Goal: Information Seeking & Learning: Find contact information

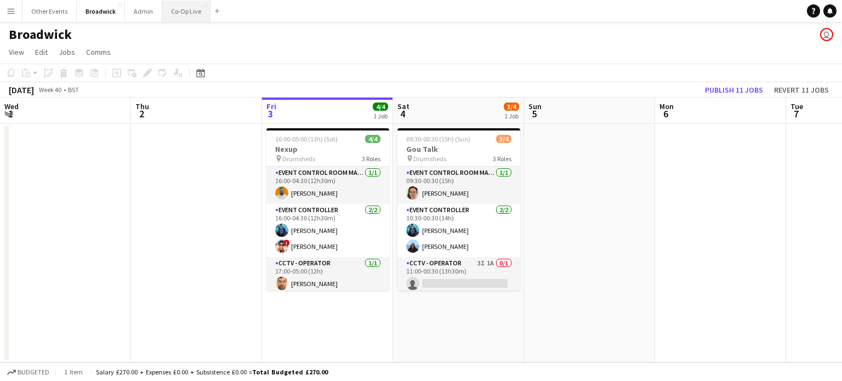
click at [184, 14] on button "Co-Op Live Close" at bounding box center [186, 11] width 48 height 21
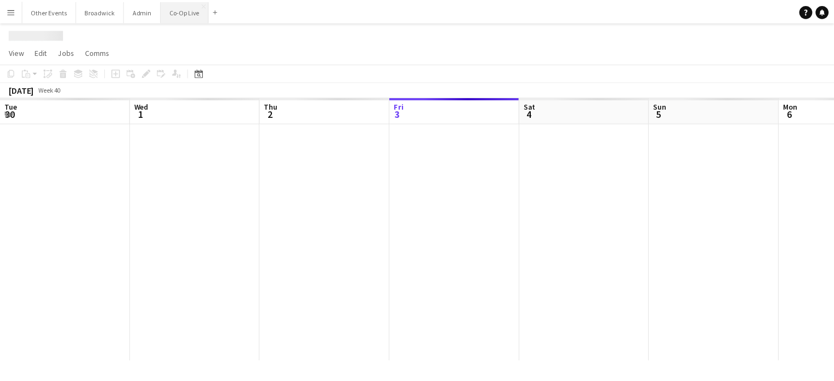
scroll to position [0, 262]
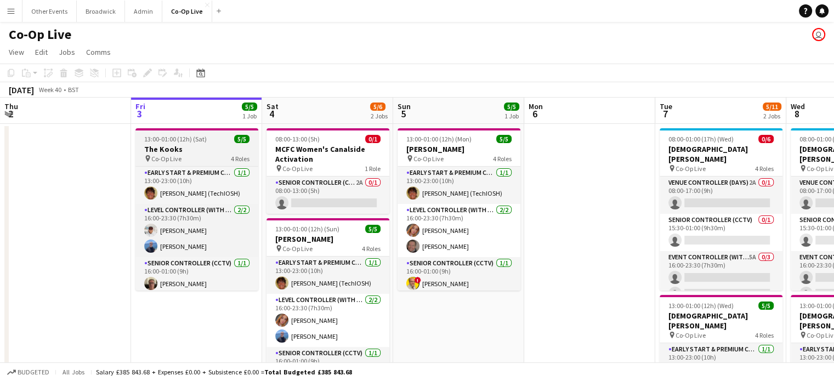
click at [180, 149] on h3 "The Kooks" at bounding box center [196, 149] width 123 height 10
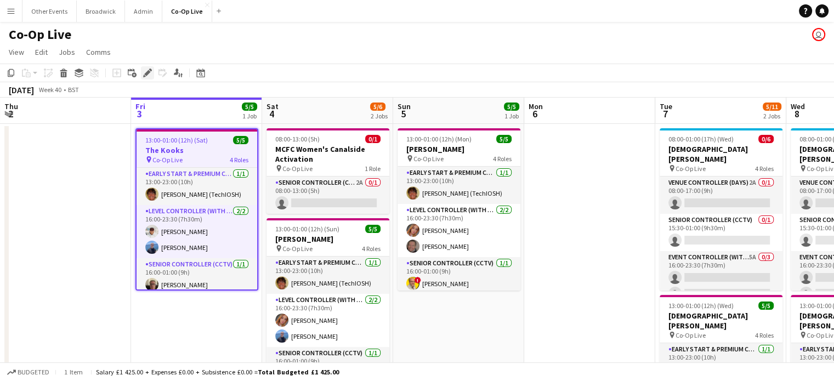
click at [146, 71] on icon "Edit" at bounding box center [147, 73] width 9 height 9
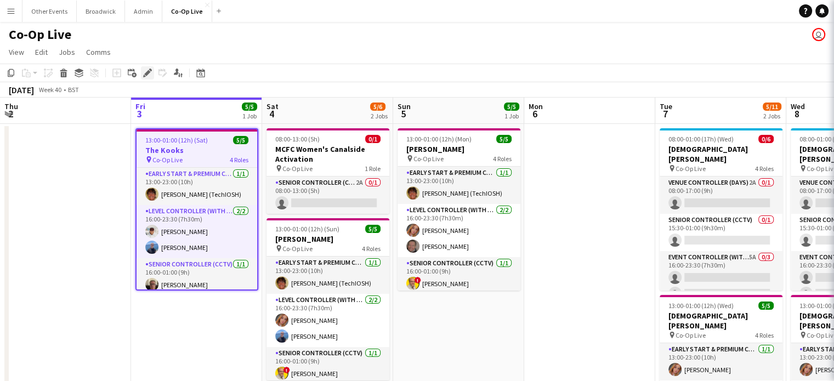
type input "*********"
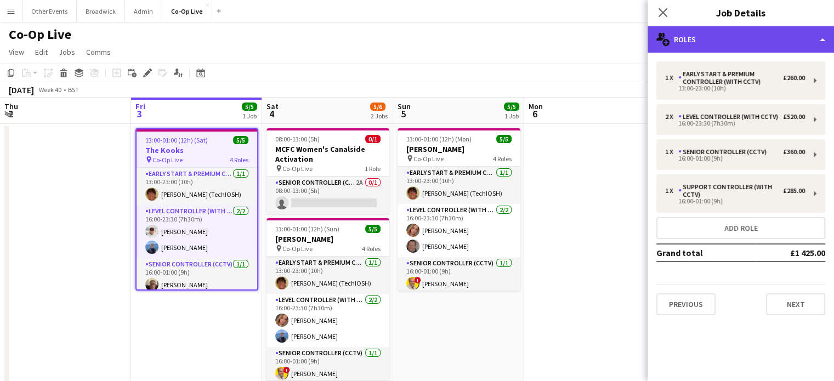
click at [812, 36] on div "multiple-users-add Roles" at bounding box center [741, 39] width 186 height 26
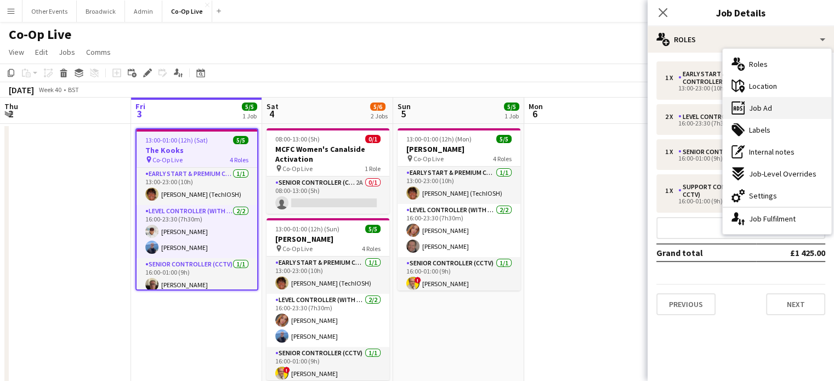
click at [776, 109] on div "ads-window Job Ad" at bounding box center [777, 108] width 109 height 22
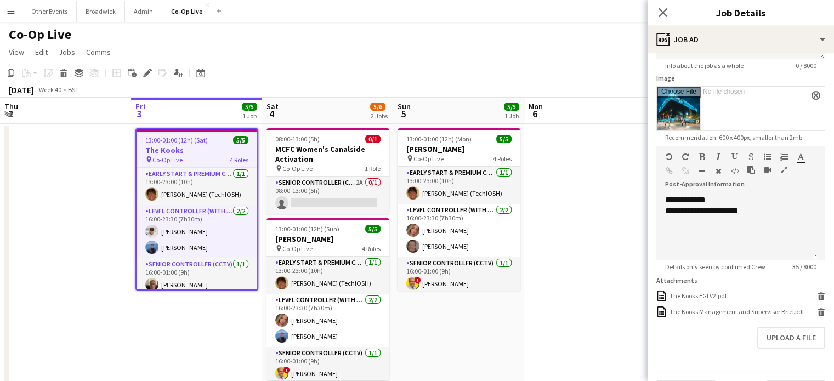
scroll to position [160, 0]
click at [765, 227] on div "**********" at bounding box center [736, 227] width 161 height 66
click at [792, 339] on button "Upload a file" at bounding box center [791, 337] width 68 height 22
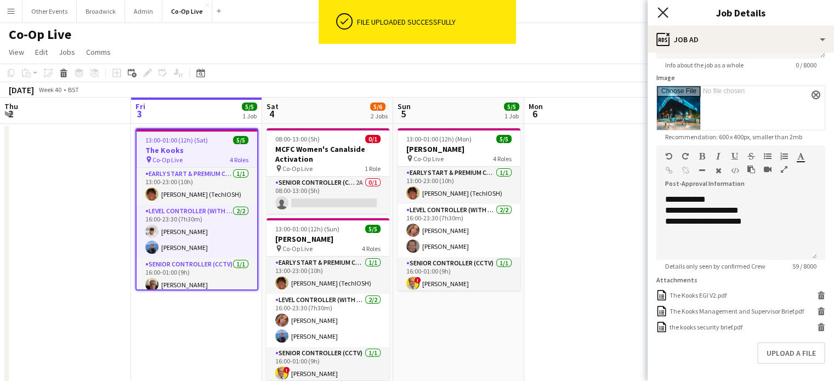
click at [661, 14] on icon at bounding box center [662, 12] width 10 height 10
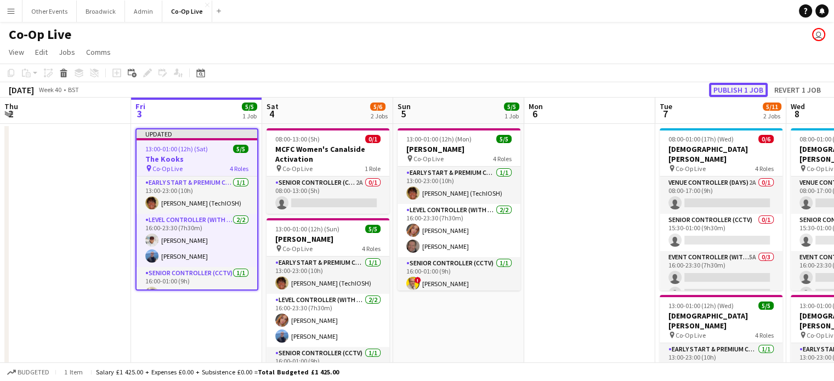
click at [726, 92] on button "Publish 1 job" at bounding box center [738, 90] width 59 height 14
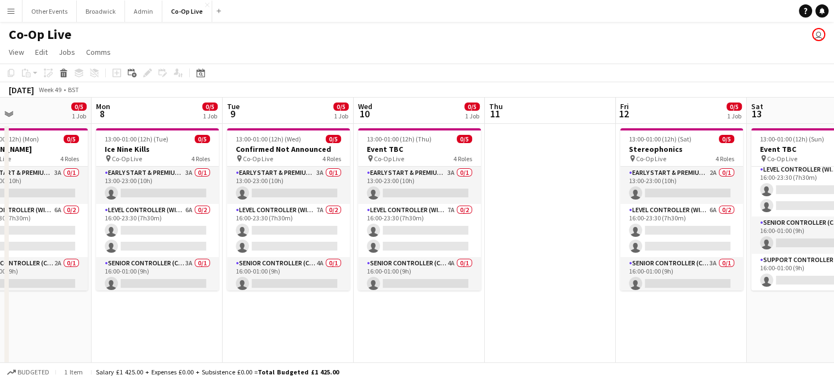
scroll to position [38, 0]
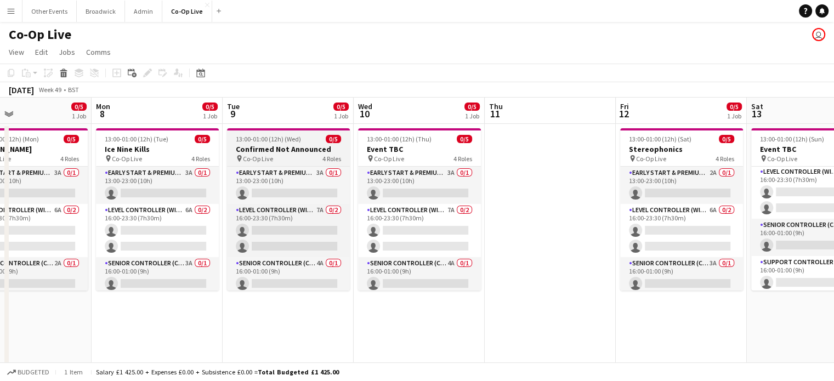
click at [288, 138] on span "13:00-01:00 (12h) (Wed)" at bounding box center [268, 139] width 65 height 8
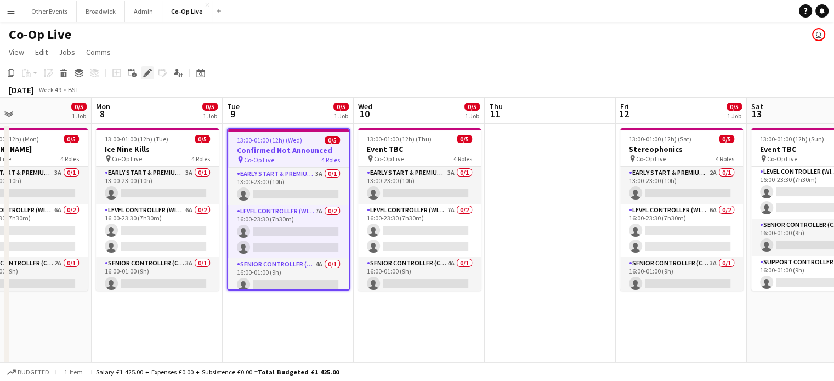
click at [145, 76] on icon at bounding box center [144, 76] width 3 height 3
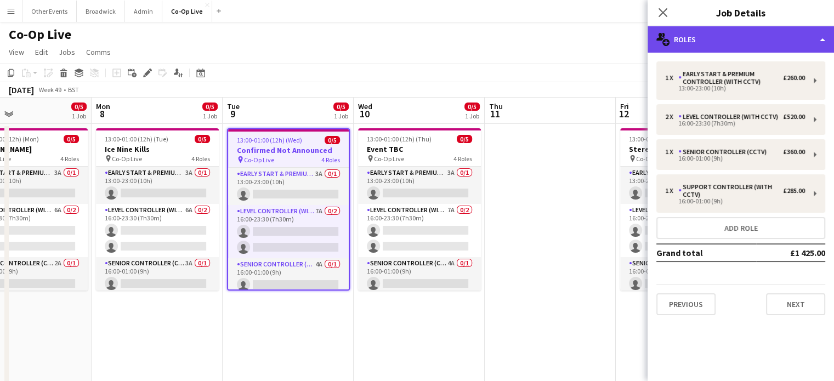
click at [785, 48] on div "multiple-users-add Roles" at bounding box center [741, 39] width 186 height 26
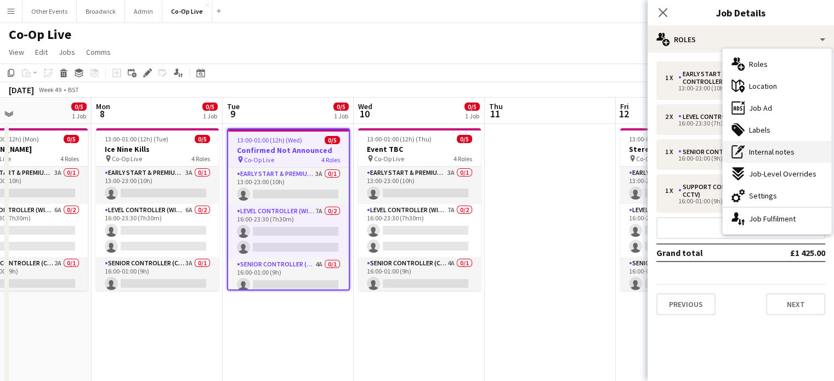
click at [776, 156] on span "Internal notes" at bounding box center [772, 152] width 46 height 10
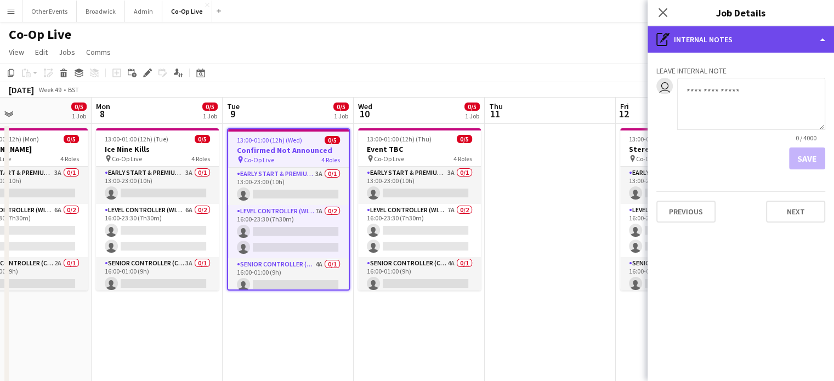
click at [822, 44] on div "pen-write Internal notes" at bounding box center [741, 39] width 186 height 26
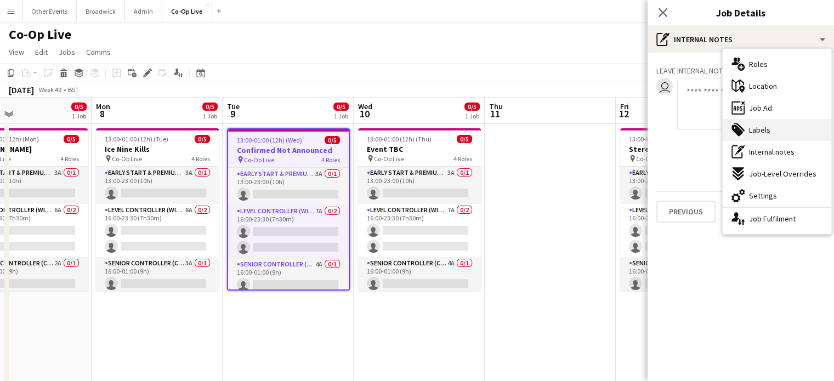
click at [769, 125] on span "Labels" at bounding box center [759, 130] width 21 height 10
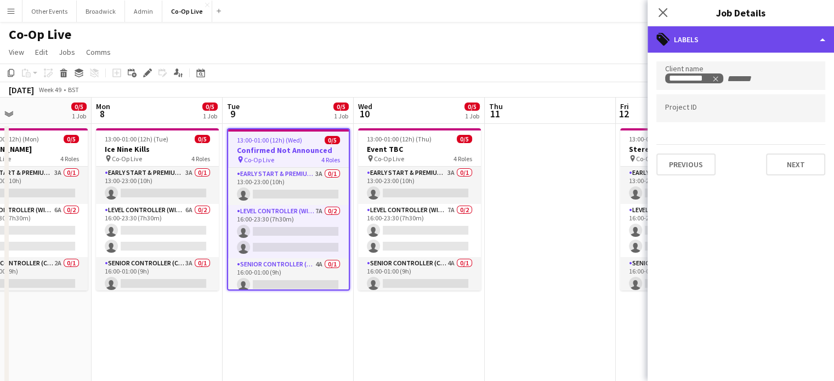
click at [812, 33] on div "tags-double Labels" at bounding box center [741, 39] width 186 height 26
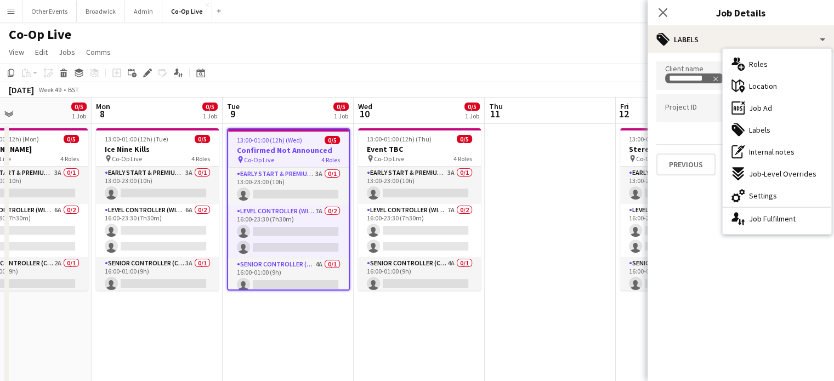
click at [695, 241] on mat-expansion-panel "**********" at bounding box center [741, 217] width 186 height 328
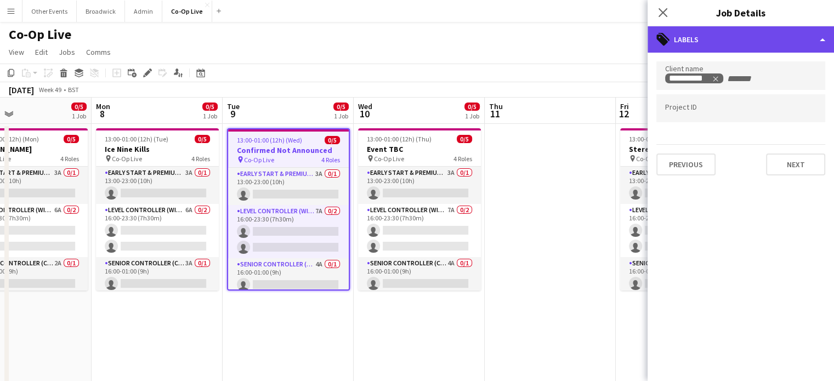
click at [796, 30] on div "tags-double Labels" at bounding box center [741, 39] width 186 height 26
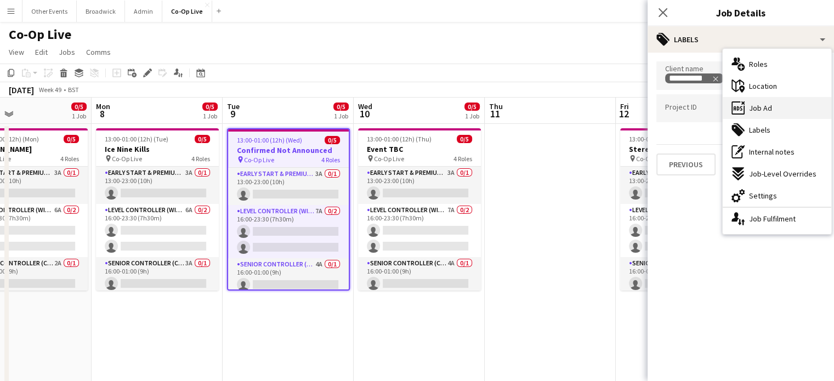
click at [760, 107] on span "Job Ad" at bounding box center [760, 108] width 23 height 10
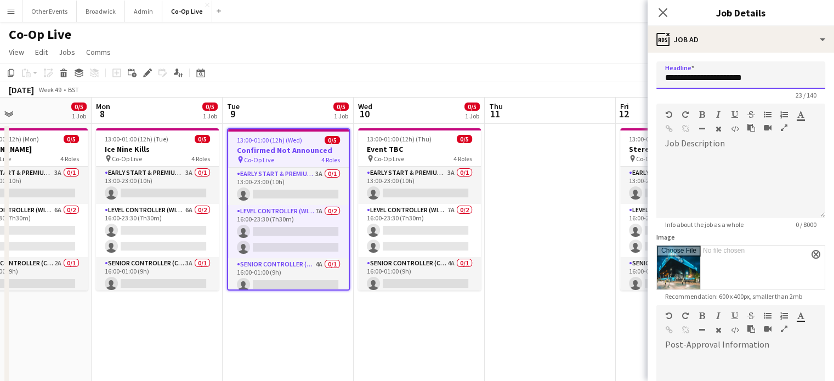
click at [781, 73] on input "**********" at bounding box center [740, 74] width 169 height 27
type input "*"
click at [676, 84] on input "********" at bounding box center [740, 74] width 169 height 27
click at [676, 84] on input "*******" at bounding box center [740, 74] width 169 height 27
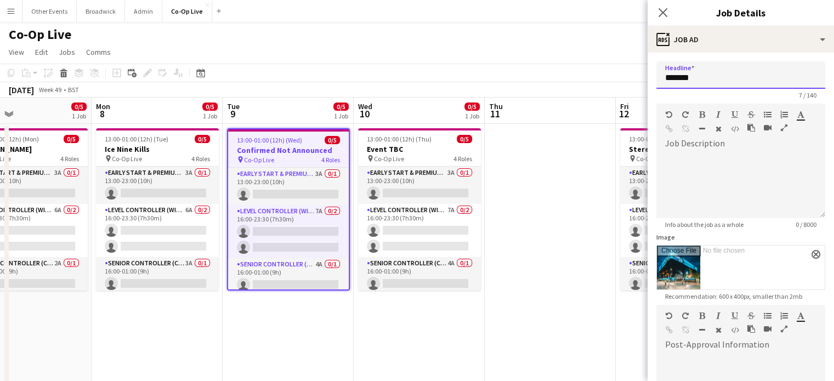
click at [716, 77] on input "*******" at bounding box center [740, 74] width 169 height 27
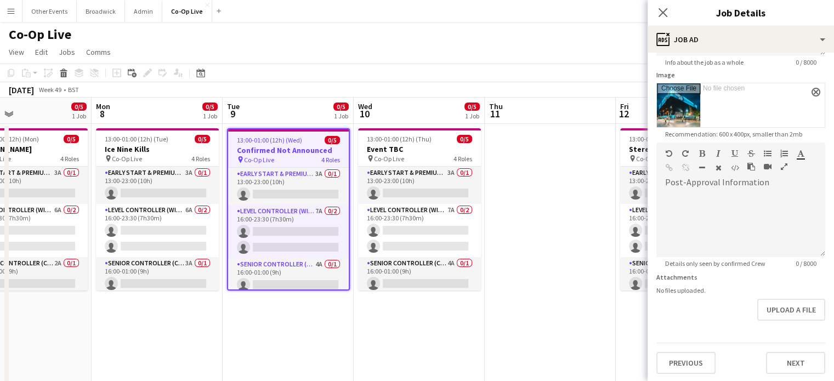
type input "**********"
click at [565, 59] on app-page-menu "View Day view expanded Day view collapsed Month view Date picker Jump to [DATE]…" at bounding box center [417, 53] width 834 height 21
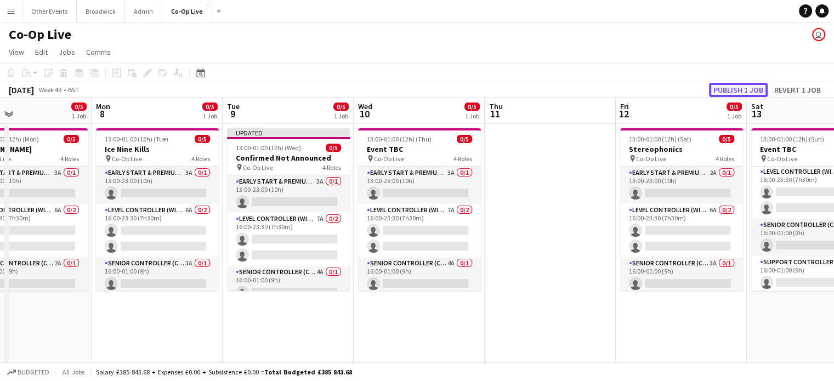
click at [739, 96] on button "Publish 1 job" at bounding box center [738, 90] width 59 height 14
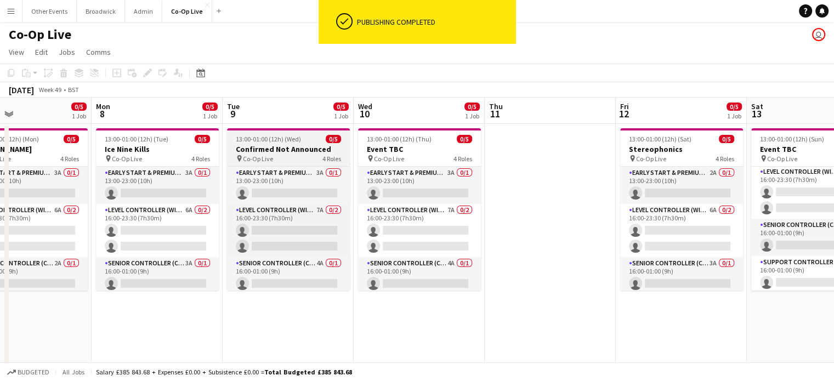
click at [290, 154] on div "pin Co-Op Live 4 Roles" at bounding box center [288, 158] width 123 height 9
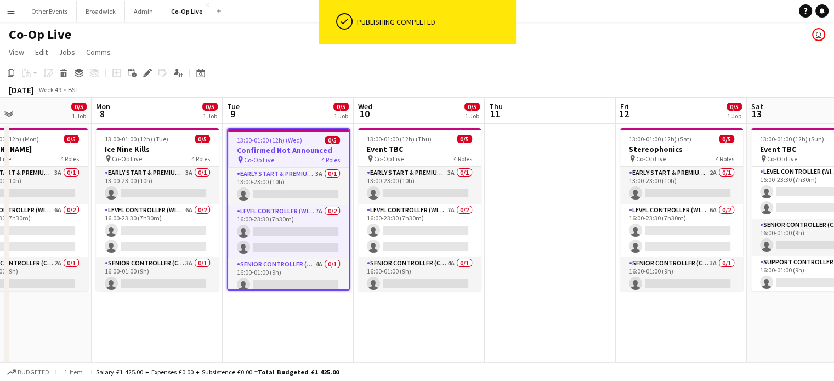
click at [290, 154] on h3 "Confirmed Not Announced" at bounding box center [288, 150] width 121 height 10
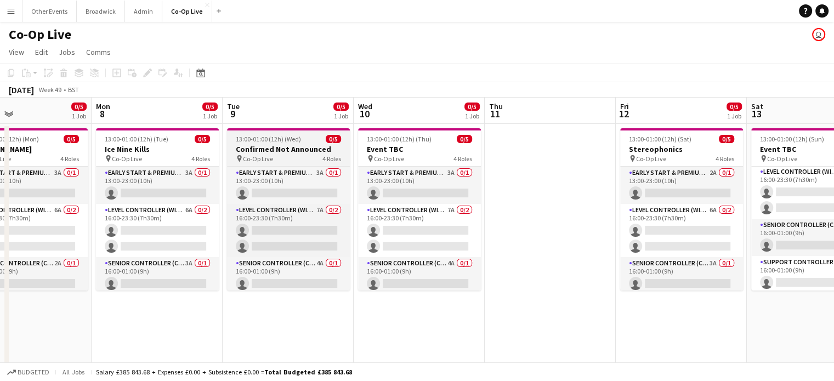
click at [290, 154] on div "pin Co-Op Live 4 Roles" at bounding box center [288, 158] width 123 height 9
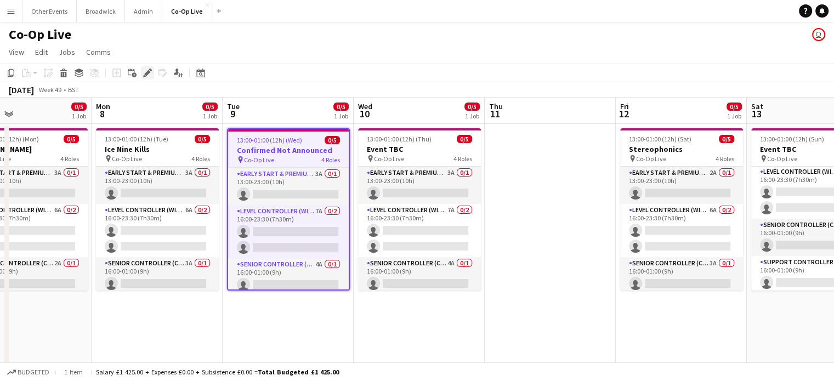
click at [146, 75] on icon at bounding box center [147, 73] width 6 height 6
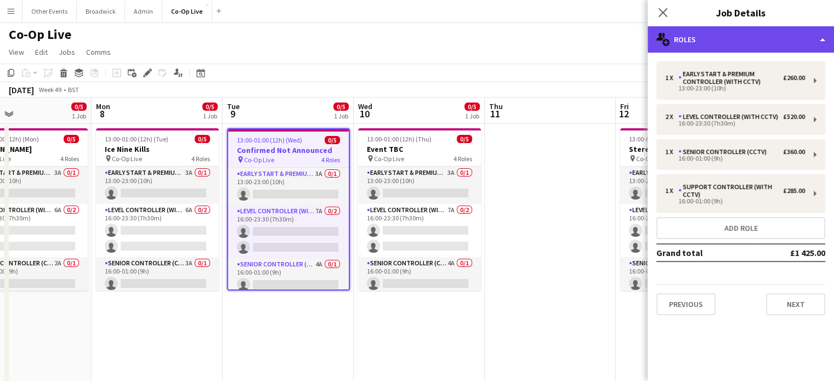
click at [693, 38] on div "multiple-users-add Roles" at bounding box center [741, 39] width 186 height 26
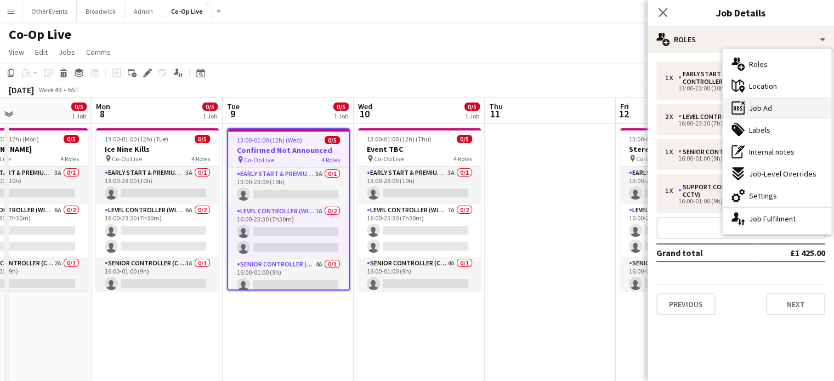
click at [779, 103] on div "ads-window Job Ad" at bounding box center [777, 108] width 109 height 22
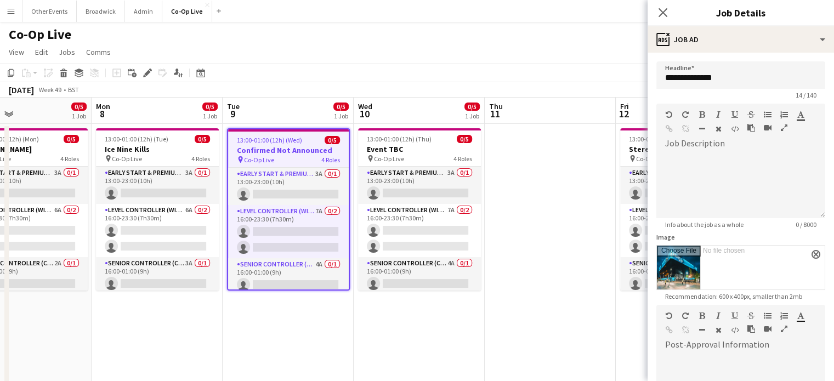
scroll to position [0, 0]
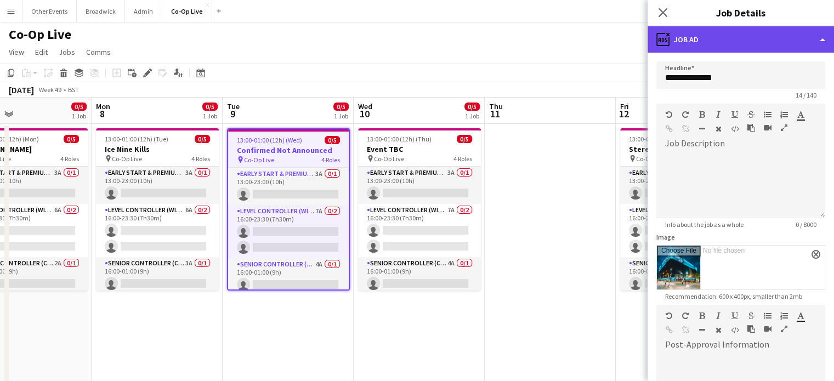
click at [833, 39] on div "ads-window Job Ad" at bounding box center [741, 39] width 186 height 26
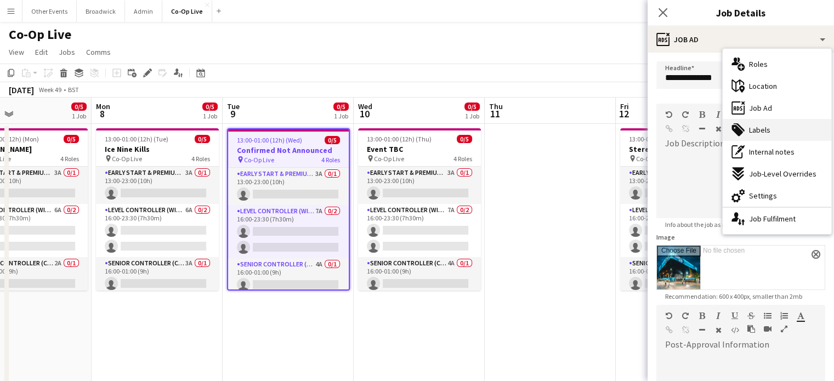
click at [792, 137] on div "tags-double Labels" at bounding box center [777, 130] width 109 height 22
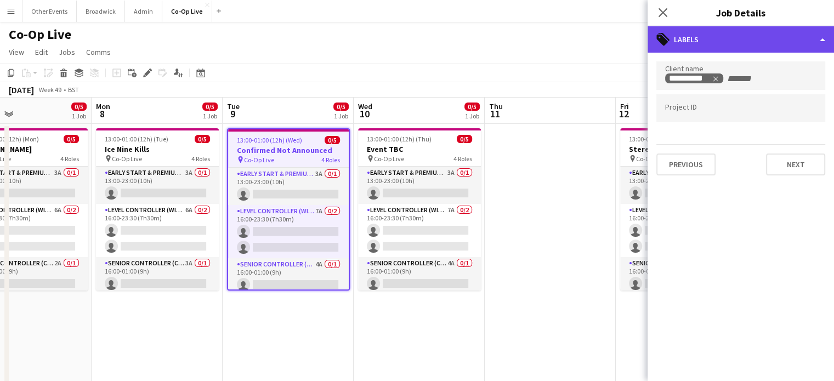
click at [805, 46] on div "tags-double Labels" at bounding box center [741, 39] width 186 height 26
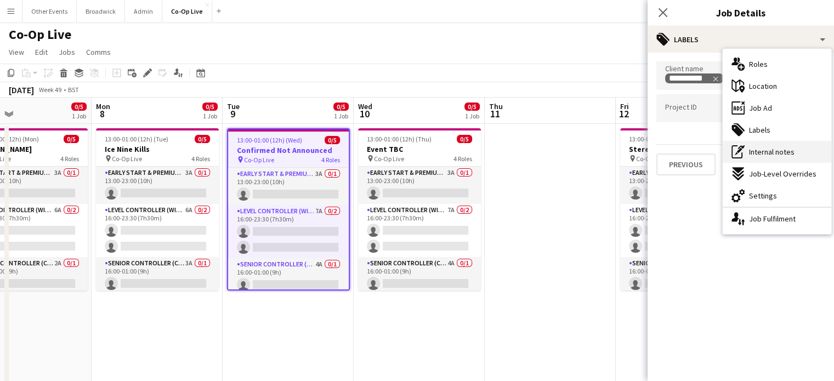
click at [781, 152] on span "Internal notes" at bounding box center [772, 152] width 46 height 10
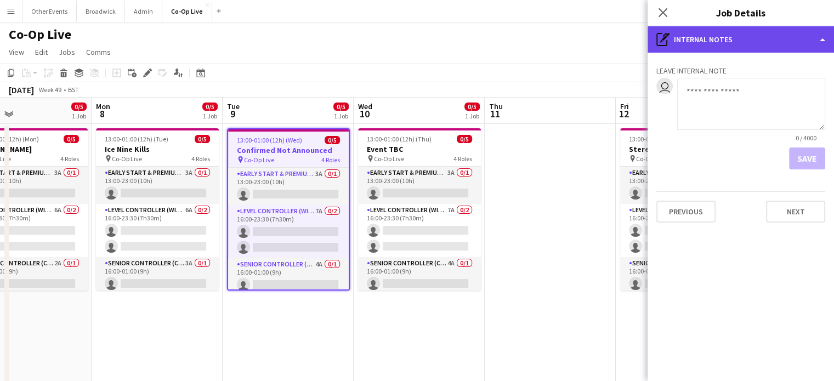
click at [805, 35] on div "pen-write Internal notes" at bounding box center [741, 39] width 186 height 26
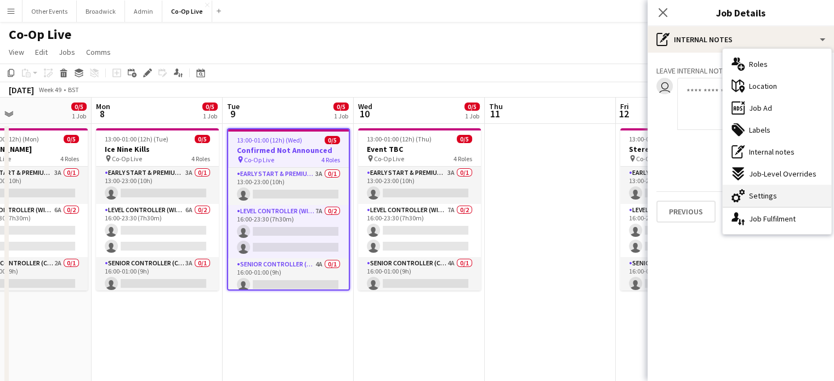
click at [762, 198] on span "Settings" at bounding box center [763, 196] width 28 height 10
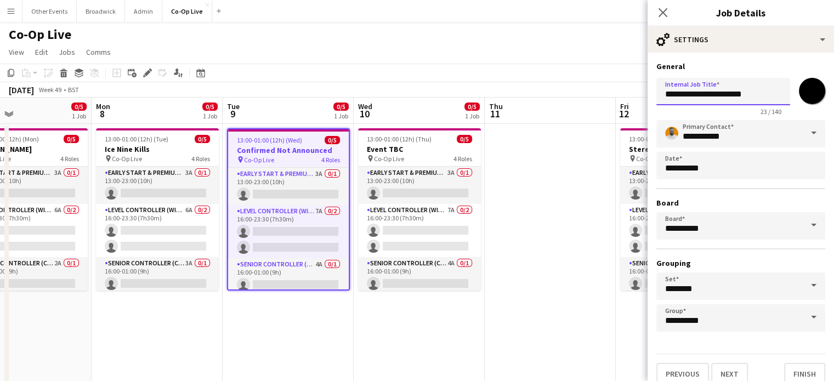
click at [767, 93] on input "**********" at bounding box center [723, 91] width 134 height 27
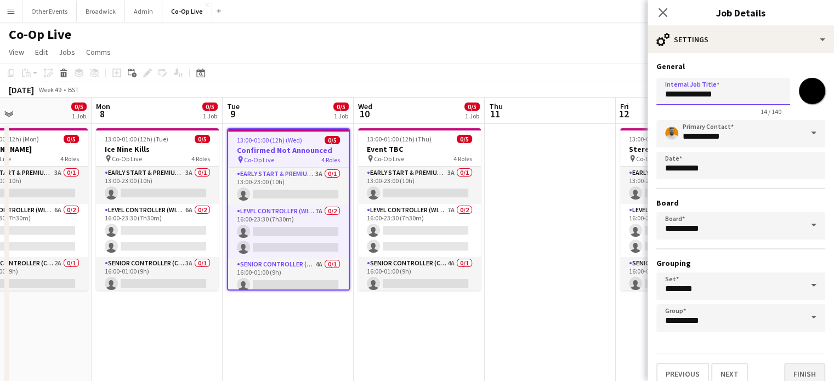
type input "**********"
click at [785, 367] on button "Finish" at bounding box center [804, 374] width 41 height 22
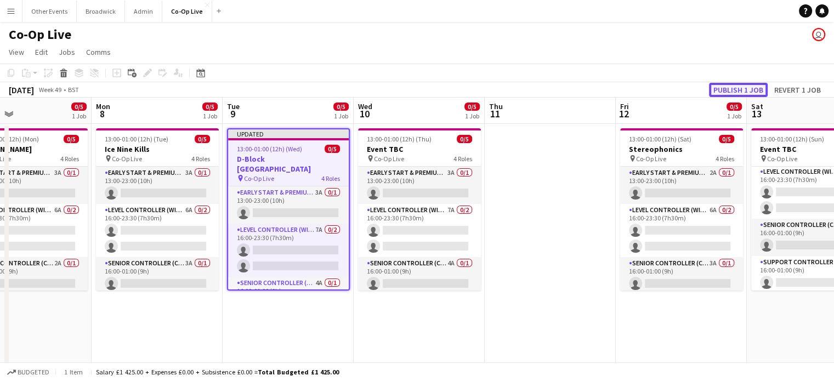
click at [763, 90] on button "Publish 1 job" at bounding box center [738, 90] width 59 height 14
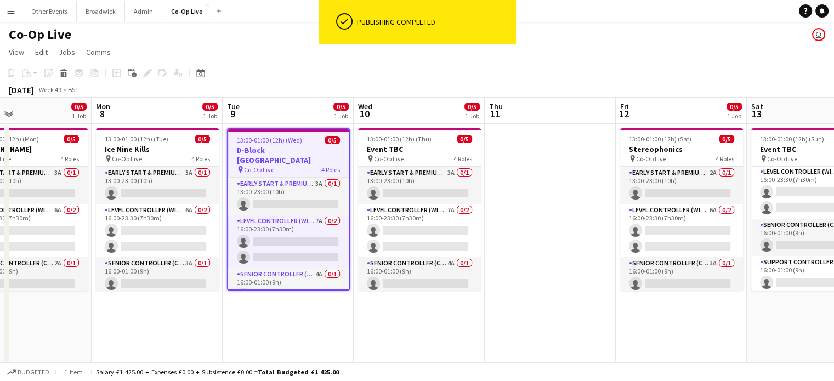
click at [384, 88] on div "[DATE] Week 49 • BST" at bounding box center [417, 89] width 834 height 15
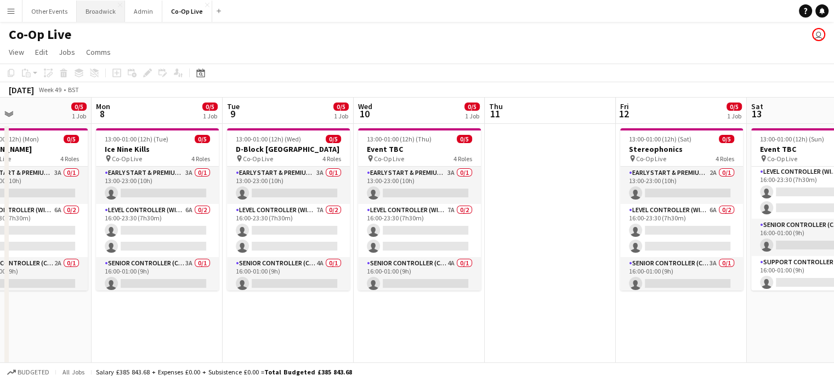
click at [101, 14] on button "Broadwick Close" at bounding box center [101, 11] width 48 height 21
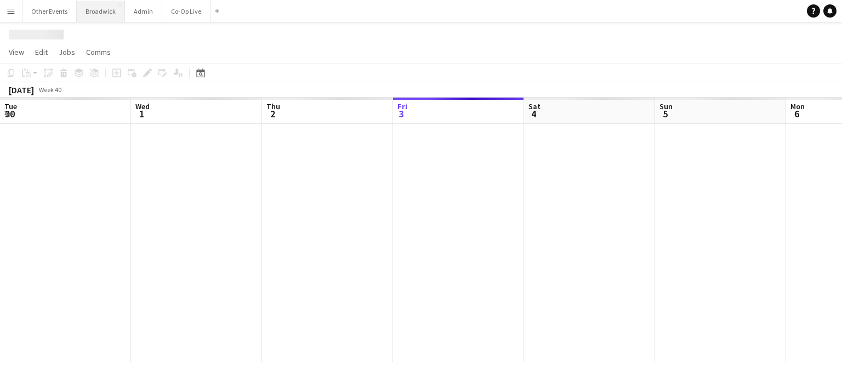
scroll to position [0, 262]
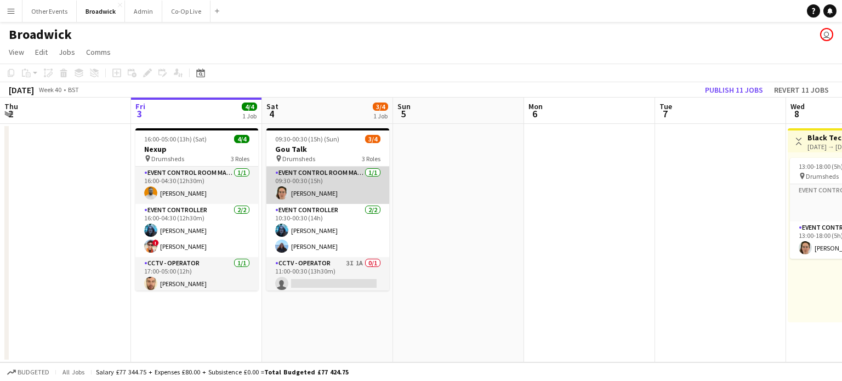
click at [325, 192] on app-card-role "Event Control Room Manager [DATE] 09:30-00:30 (15h) [PERSON_NAME]" at bounding box center [327, 185] width 123 height 37
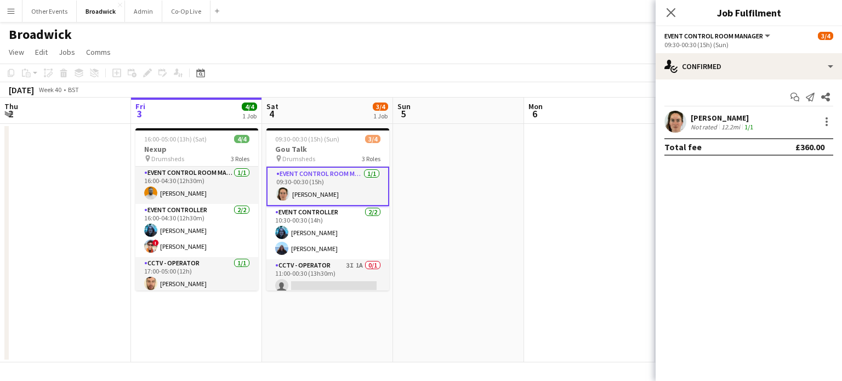
click at [678, 127] on app-user-avatar at bounding box center [676, 122] width 22 height 22
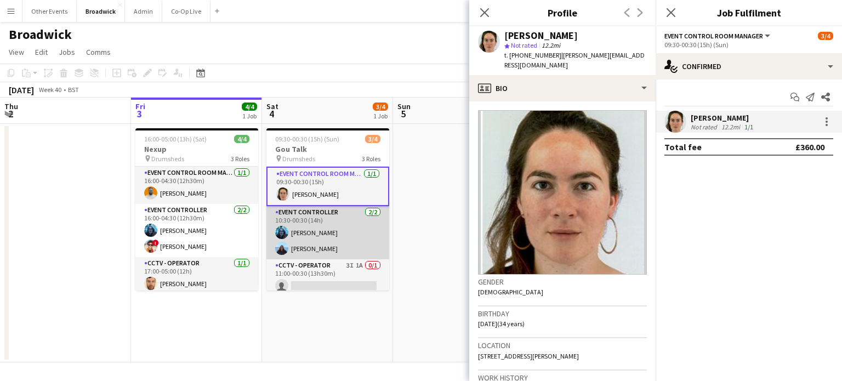
click at [313, 239] on app-card-role "Event Controller [DATE] 10:30-00:30 (14h) [PERSON_NAME] [PERSON_NAME]" at bounding box center [327, 232] width 123 height 53
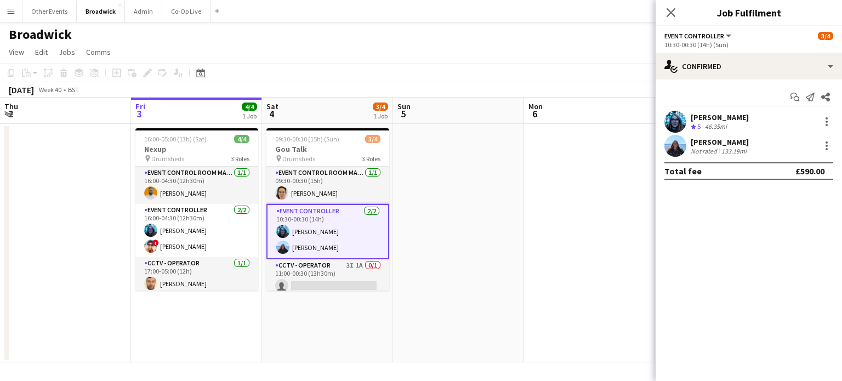
click at [313, 239] on app-card-role "Event Controller [DATE] 10:30-00:30 (14h) [PERSON_NAME] [PERSON_NAME]" at bounding box center [327, 231] width 123 height 55
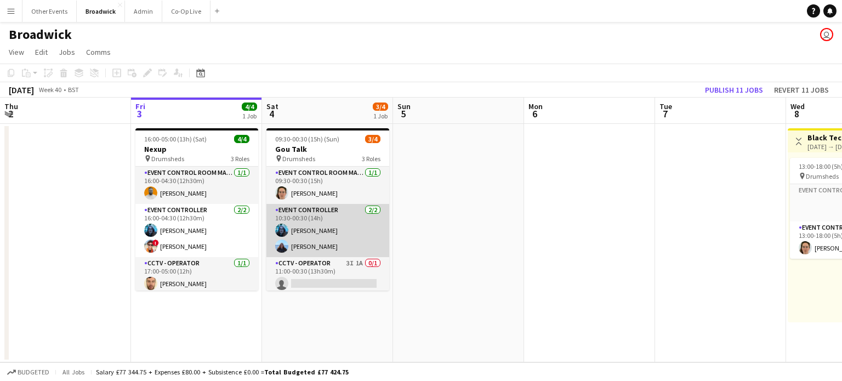
click at [313, 239] on app-card-role "Event Controller [DATE] 10:30-00:30 (14h) [PERSON_NAME] [PERSON_NAME]" at bounding box center [327, 230] width 123 height 53
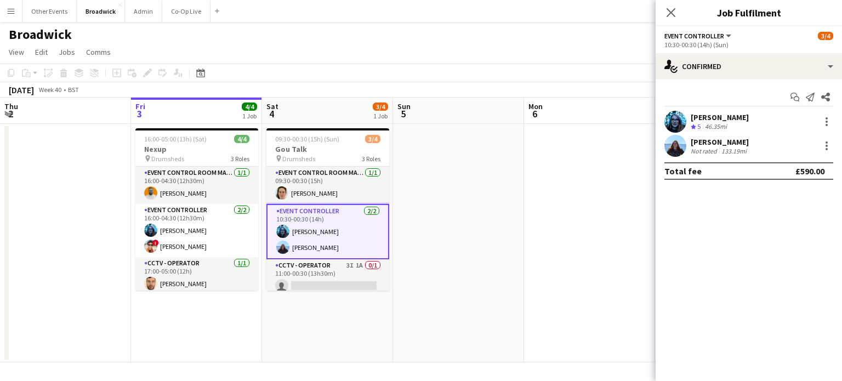
click at [667, 120] on app-user-avatar at bounding box center [676, 122] width 22 height 22
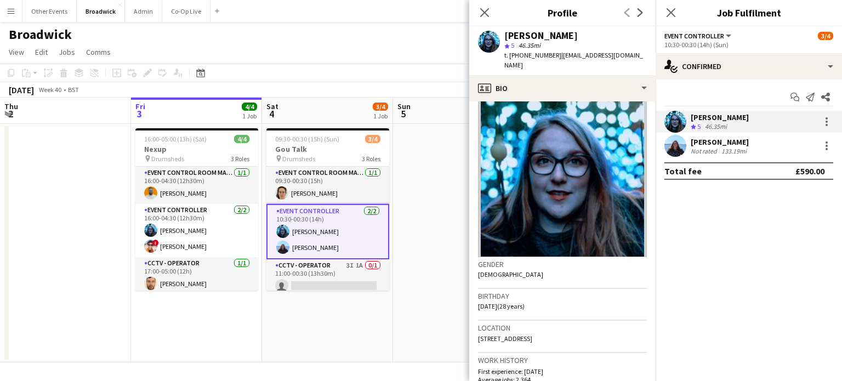
scroll to position [18, 0]
click at [548, 293] on div "Birthday [DEMOGRAPHIC_DATA] (28 years)" at bounding box center [562, 305] width 169 height 32
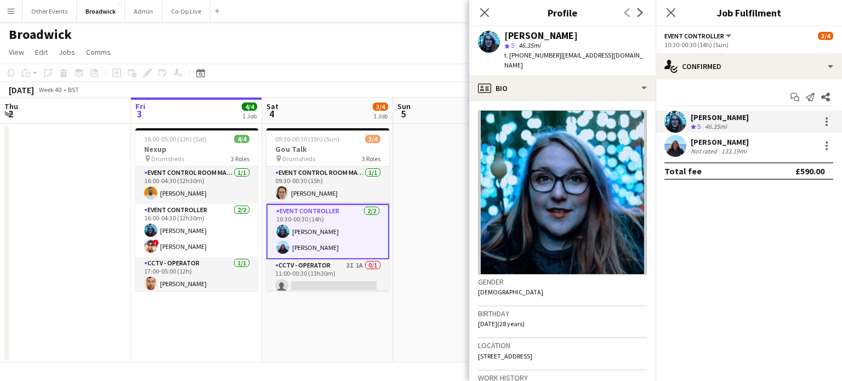
click at [729, 155] on div "[PERSON_NAME] Not rated 133.19mi" at bounding box center [749, 146] width 186 height 22
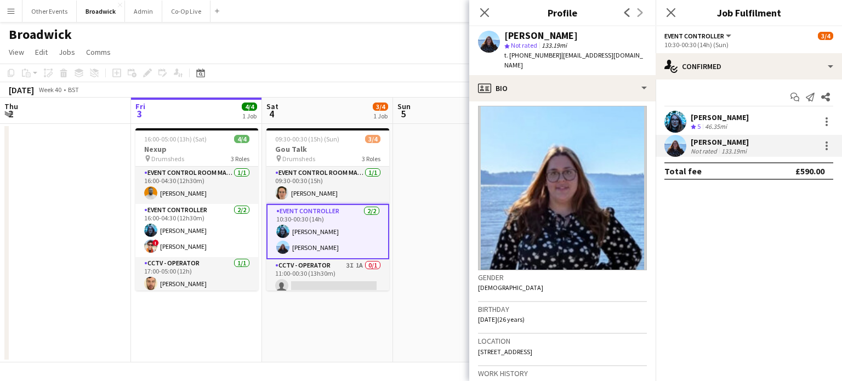
scroll to position [2, 0]
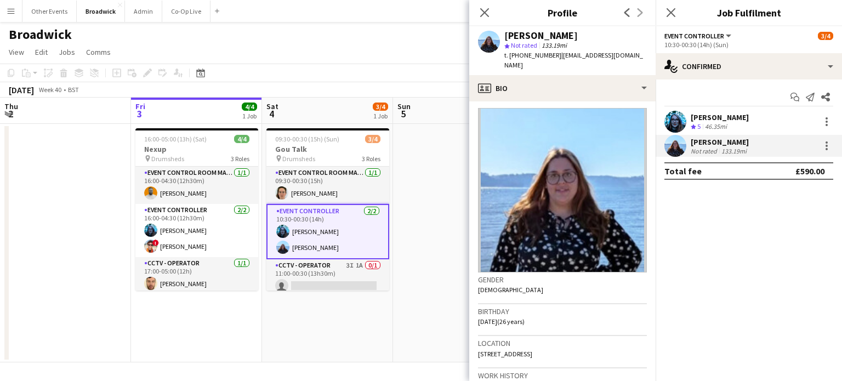
drag, startPoint x: 559, startPoint y: 56, endPoint x: 648, endPoint y: 56, distance: 89.4
click at [648, 56] on div "[PERSON_NAME] star Not rated 133.19mi t. [PHONE_NUMBER] | [EMAIL_ADDRESS][DOMAI…" at bounding box center [562, 50] width 186 height 49
drag, startPoint x: 643, startPoint y: 56, endPoint x: 560, endPoint y: 56, distance: 82.2
click at [560, 56] on div "[PERSON_NAME] star Not rated 133.19mi t. [PHONE_NUMBER] | [EMAIL_ADDRESS][DOMAI…" at bounding box center [562, 50] width 186 height 49
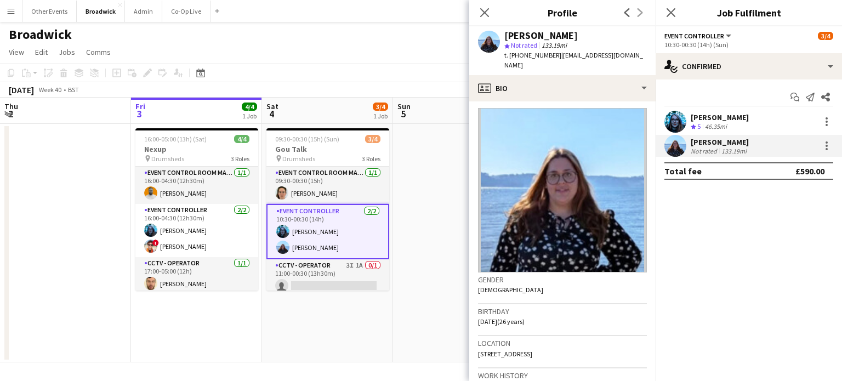
copy span "[EMAIL_ADDRESS][DOMAIN_NAME]"
click at [323, 191] on app-card-role "Event Control Room Manager [DATE] 09:30-00:30 (15h) [PERSON_NAME]" at bounding box center [327, 185] width 123 height 37
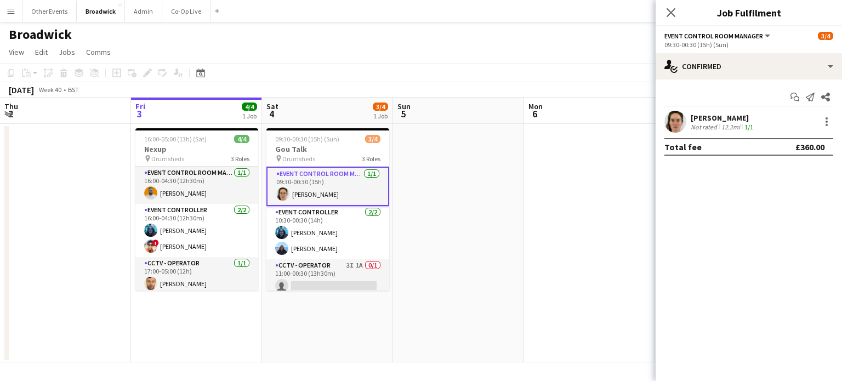
click at [688, 122] on div "[PERSON_NAME] Not rated 12.2mi 1/1" at bounding box center [749, 122] width 186 height 22
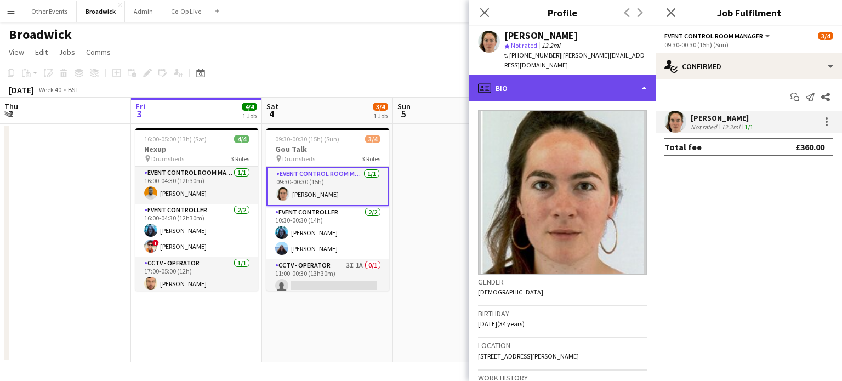
click at [643, 75] on div "profile Bio" at bounding box center [562, 88] width 186 height 26
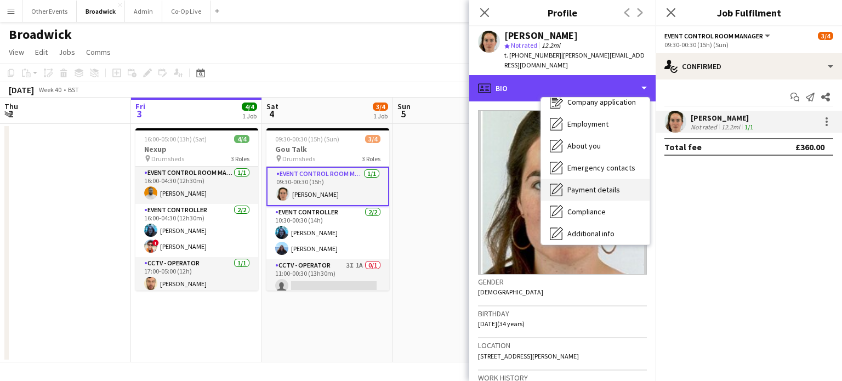
scroll to position [35, 0]
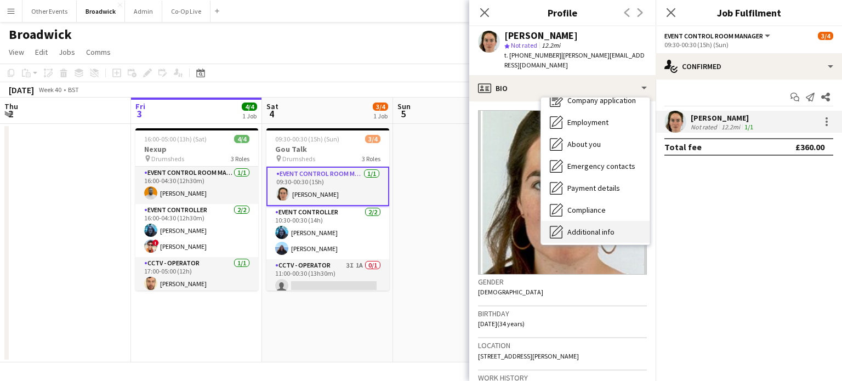
click at [588, 227] on span "Additional info" at bounding box center [591, 232] width 47 height 10
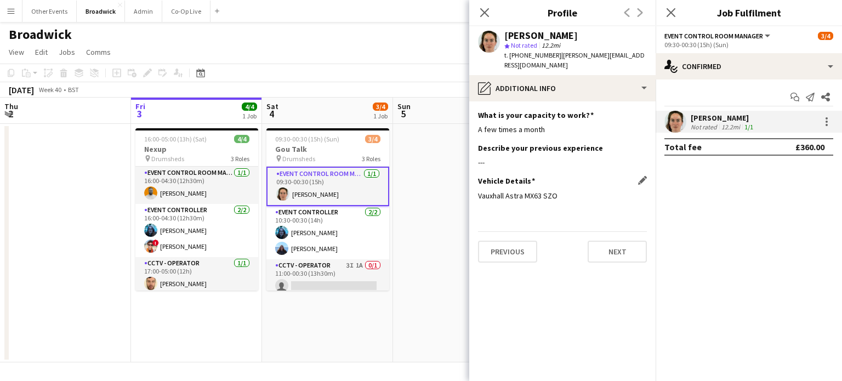
drag, startPoint x: 562, startPoint y: 186, endPoint x: 525, endPoint y: 192, distance: 37.7
click at [525, 192] on div "Vehicle Details Edit this field Vauxhall Astra MX63 SZO" at bounding box center [562, 192] width 169 height 33
copy div "MX63 SZO"
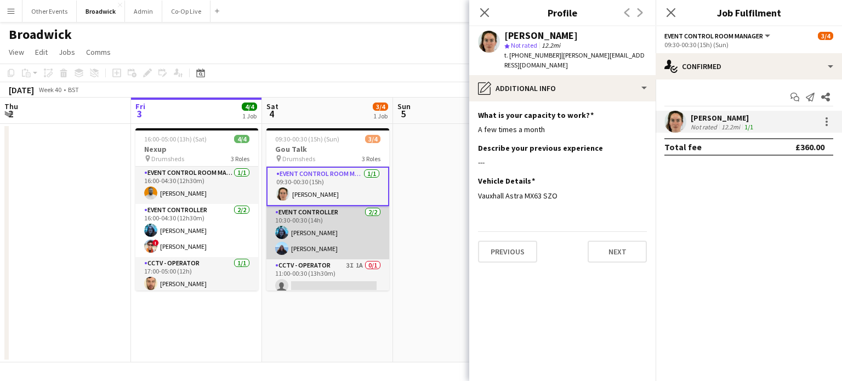
click at [308, 241] on app-card-role "Event Controller [DATE] 10:30-00:30 (14h) [PERSON_NAME] [PERSON_NAME]" at bounding box center [327, 232] width 123 height 53
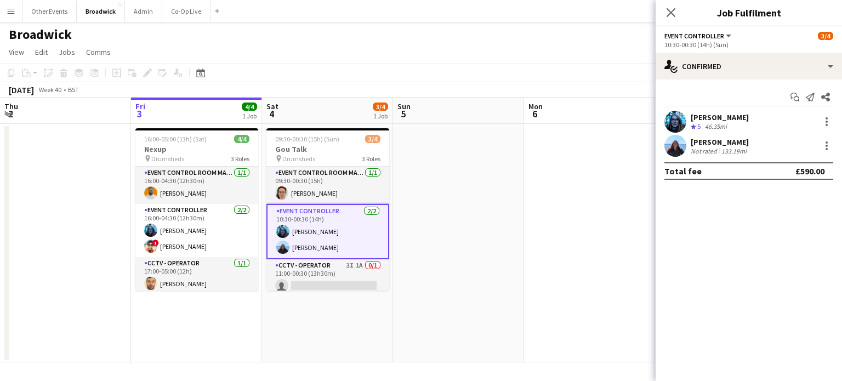
click at [700, 126] on span "5" at bounding box center [698, 126] width 3 height 8
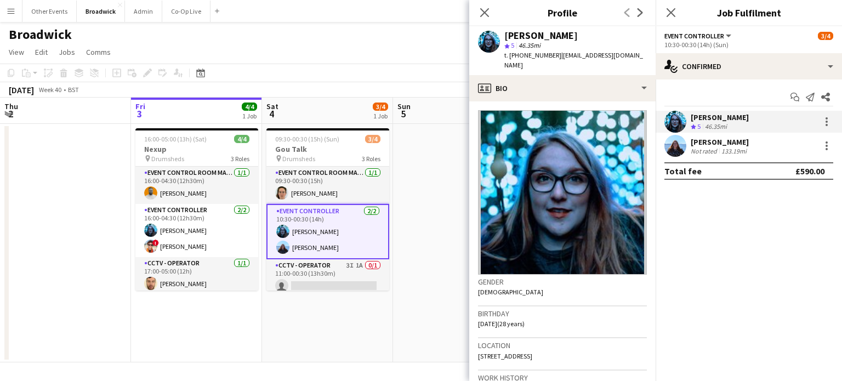
scroll to position [0, 0]
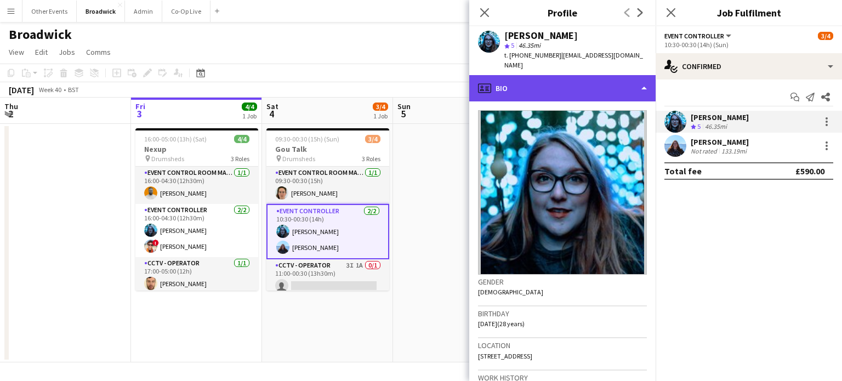
click at [631, 80] on div "profile Bio" at bounding box center [562, 88] width 186 height 26
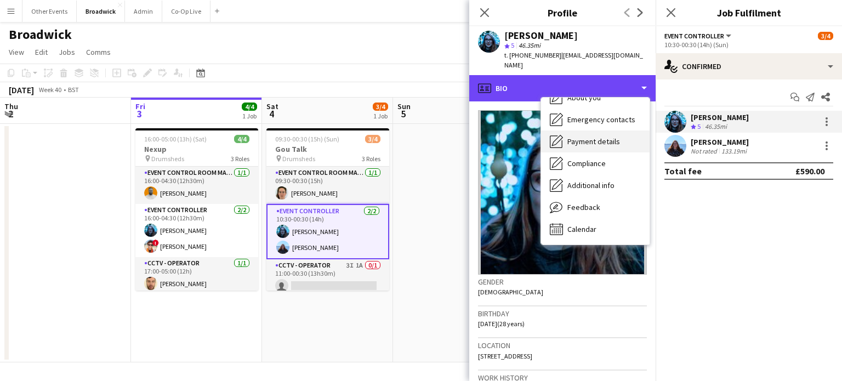
scroll to position [81, 0]
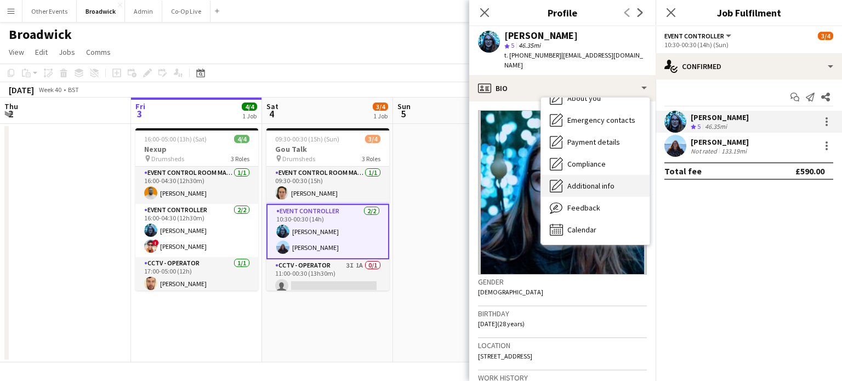
click at [597, 181] on span "Additional info" at bounding box center [591, 186] width 47 height 10
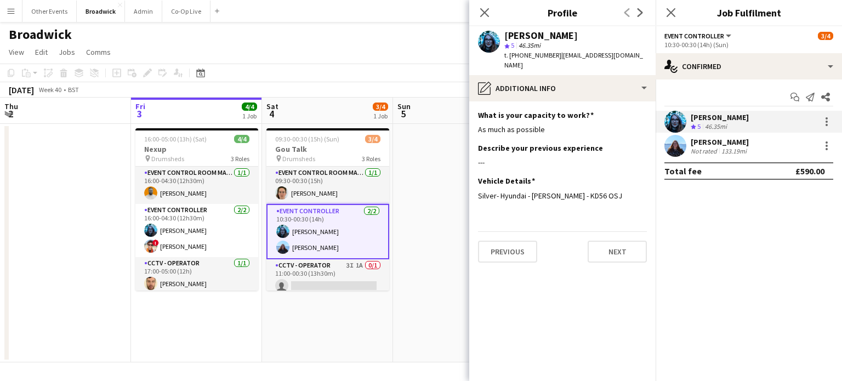
drag, startPoint x: 551, startPoint y: 56, endPoint x: 520, endPoint y: 54, distance: 30.8
click at [520, 54] on span "t. [PHONE_NUMBER]" at bounding box center [532, 55] width 57 height 8
click at [530, 52] on span "t. [PHONE_NUMBER]" at bounding box center [532, 55] width 57 height 8
drag, startPoint x: 551, startPoint y: 56, endPoint x: 510, endPoint y: 58, distance: 40.6
click at [510, 58] on span "t. [PHONE_NUMBER]" at bounding box center [532, 55] width 57 height 8
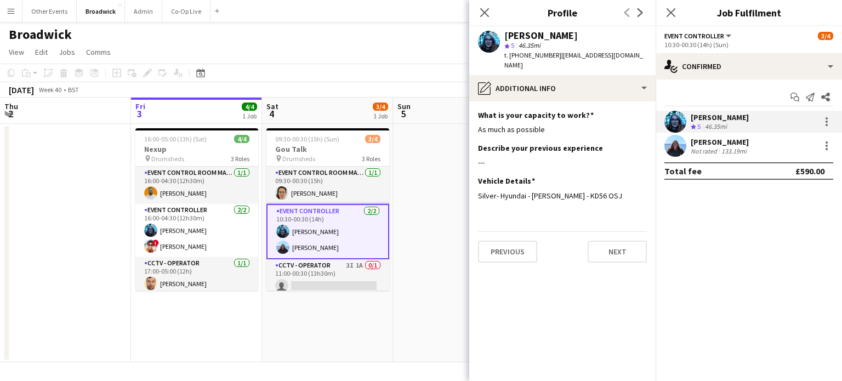
copy span "[PHONE_NUMBER]"
click at [694, 149] on div "Not rated" at bounding box center [705, 151] width 29 height 8
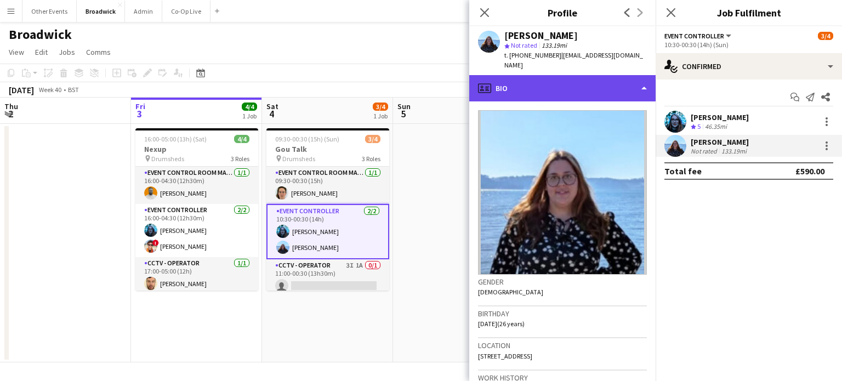
click at [638, 76] on div "profile Bio" at bounding box center [562, 88] width 186 height 26
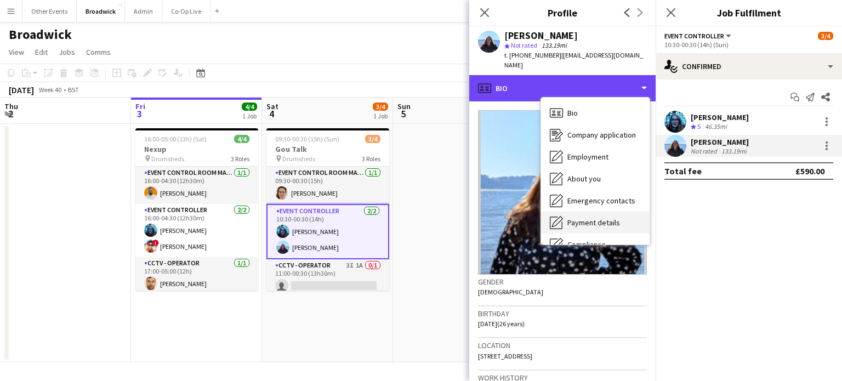
scroll to position [81, 0]
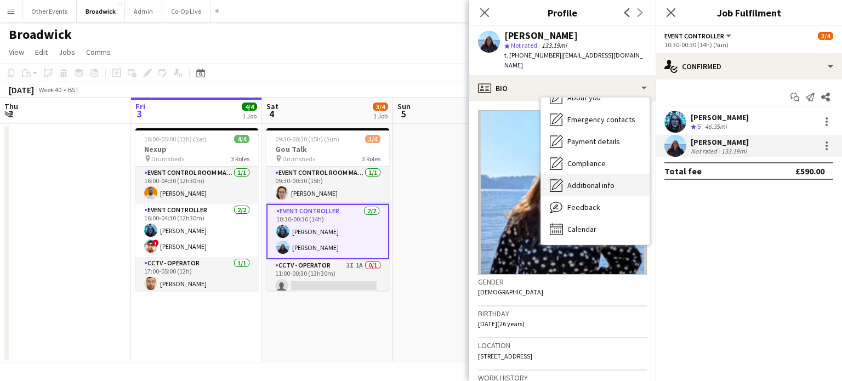
click at [606, 174] on div "Additional info Additional info" at bounding box center [595, 185] width 109 height 22
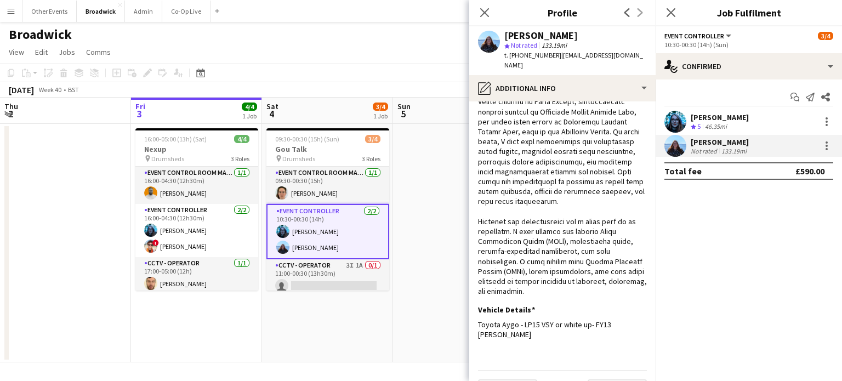
scroll to position [319, 0]
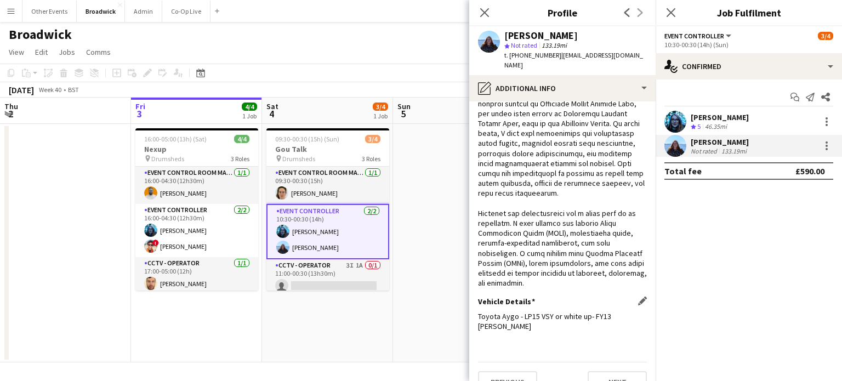
click at [563, 297] on div "Vehicle Details Edit this field" at bounding box center [562, 302] width 169 height 10
drag, startPoint x: 643, startPoint y: 55, endPoint x: 560, endPoint y: 60, distance: 82.9
click at [560, 60] on div "[PERSON_NAME] star Not rated 133.19mi t. [PHONE_NUMBER] | [EMAIL_ADDRESS][DOMAI…" at bounding box center [562, 50] width 186 height 49
copy span "[EMAIL_ADDRESS][DOMAIN_NAME]"
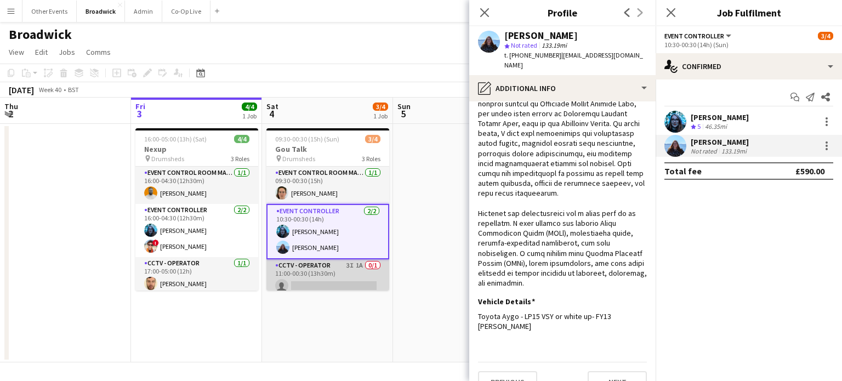
scroll to position [5, 0]
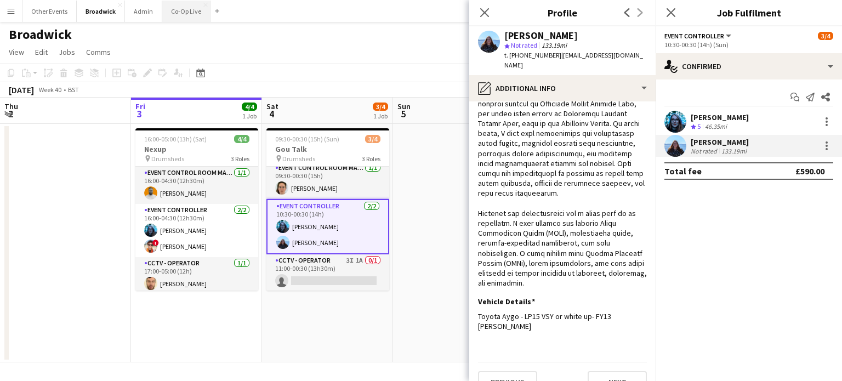
click at [173, 21] on button "Co-Op Live Close" at bounding box center [186, 11] width 48 height 21
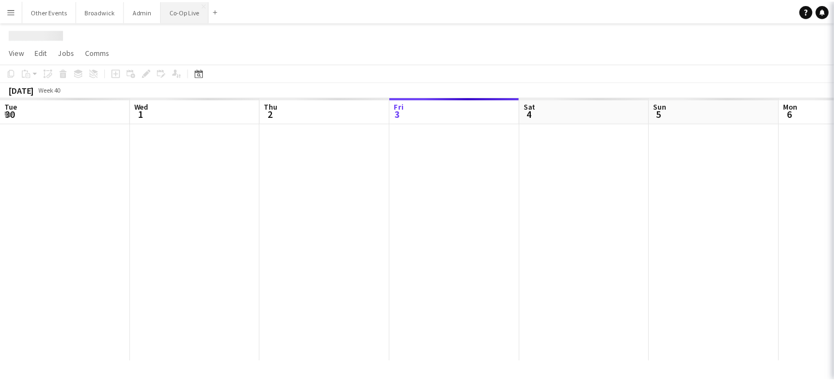
scroll to position [0, 262]
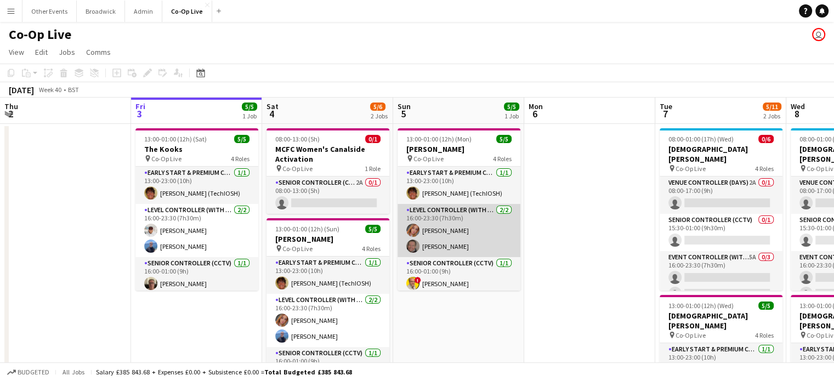
click at [451, 233] on app-card-role "Level Controller (with CCTV) [DATE] 16:00-23:30 (7h30m) [PERSON_NAME] [PERSON_N…" at bounding box center [459, 230] width 123 height 53
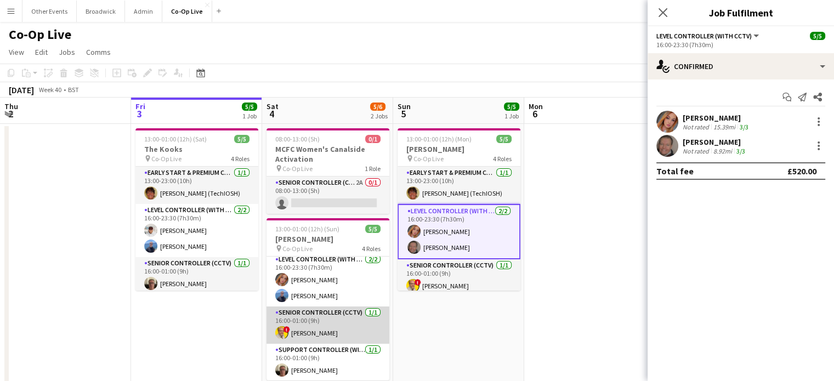
scroll to position [39, 0]
click at [322, 321] on app-card-role "Senior Controller (CCTV) [DATE] 16:00-01:00 (9h) ! [PERSON_NAME]" at bounding box center [327, 326] width 123 height 37
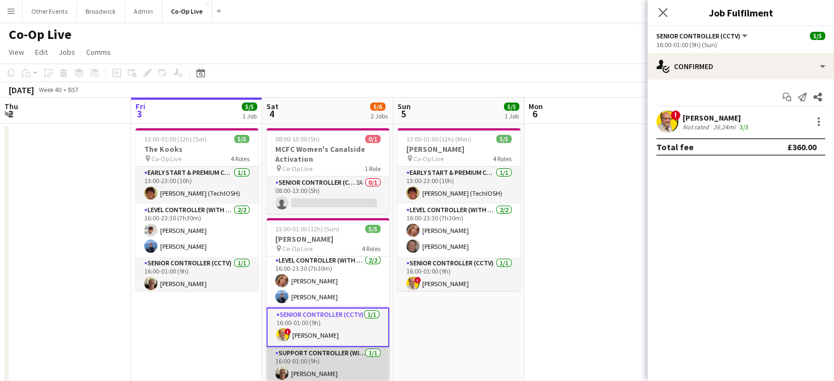
click at [315, 368] on app-card-role "Support Controller (with CCTV) [DATE] 16:00-01:00 (9h) [PERSON_NAME]" at bounding box center [327, 365] width 123 height 37
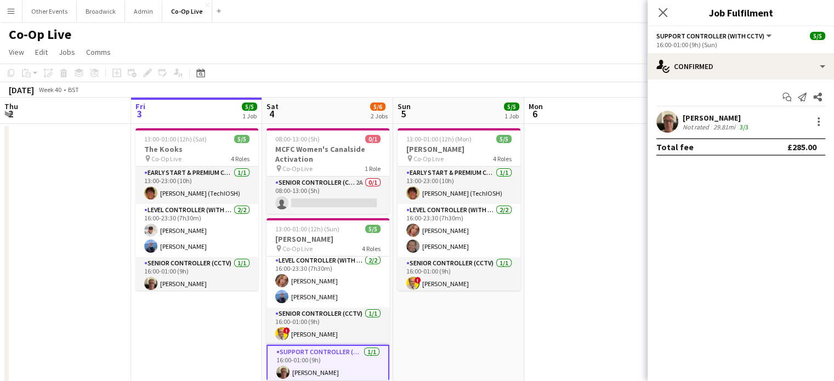
click at [349, 31] on div "Co-Op Live user" at bounding box center [417, 32] width 834 height 21
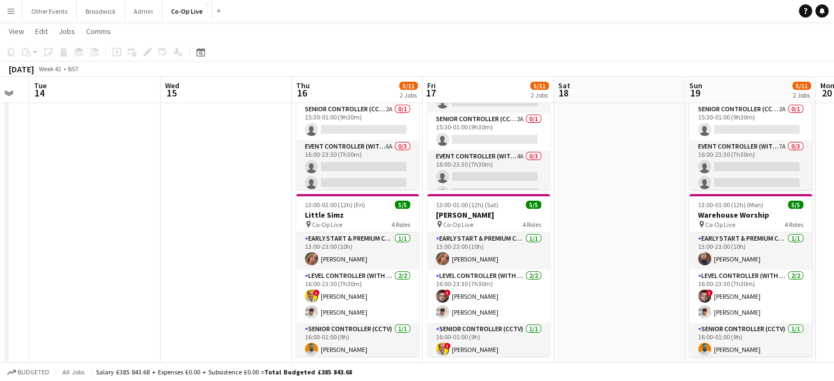
scroll to position [0, 498]
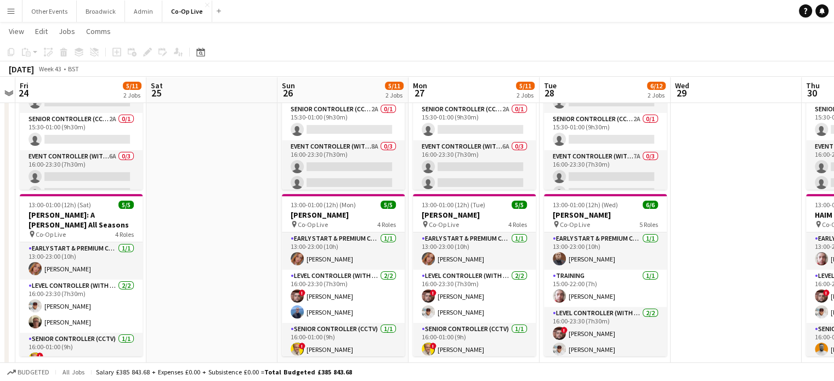
click at [654, 331] on app-card-role "Level Controller (with CCTV) [DATE] 16:00-23:30 (7h30m) ! [PERSON_NAME] [PERSON…" at bounding box center [605, 333] width 123 height 53
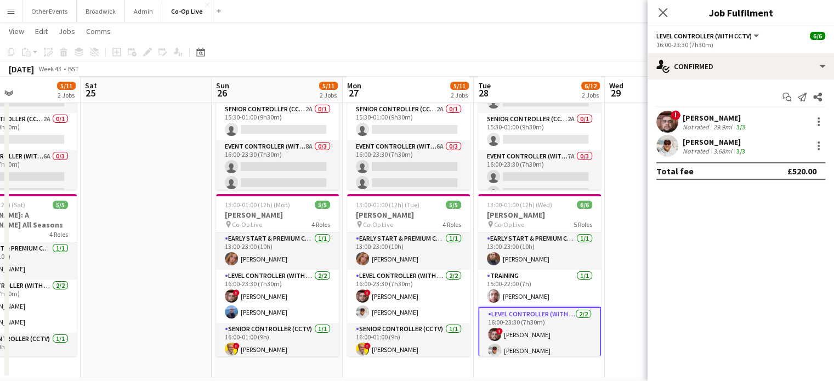
scroll to position [0, 446]
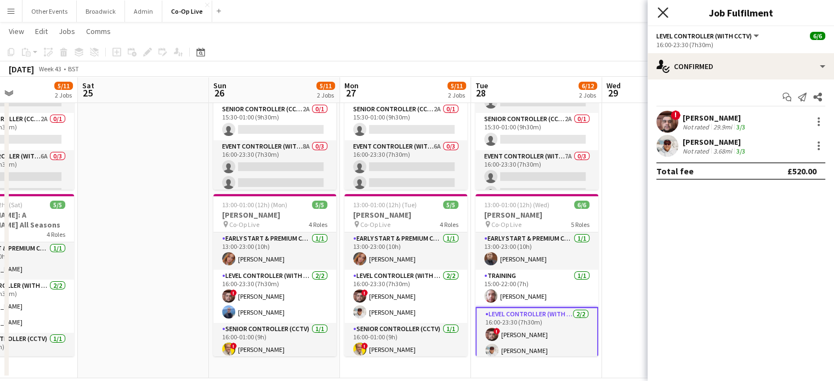
click at [660, 12] on icon "Close pop-in" at bounding box center [662, 12] width 10 height 10
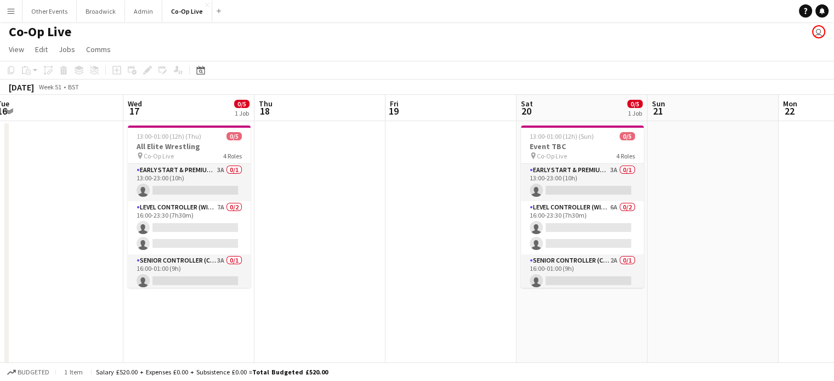
scroll to position [0, 349]
